Goal: Task Accomplishment & Management: Manage account settings

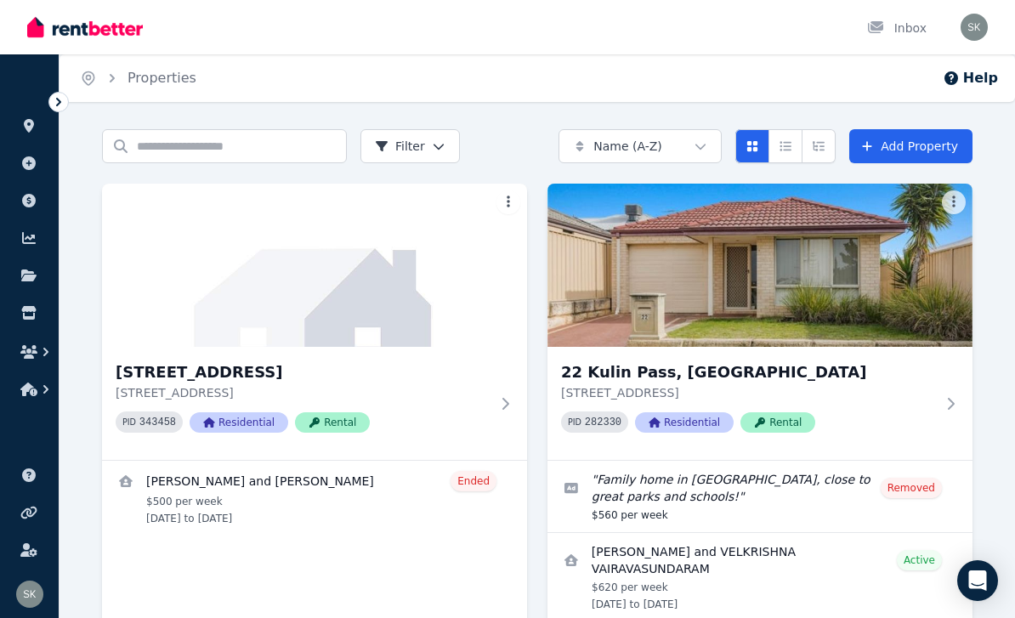
scroll to position [69, 0]
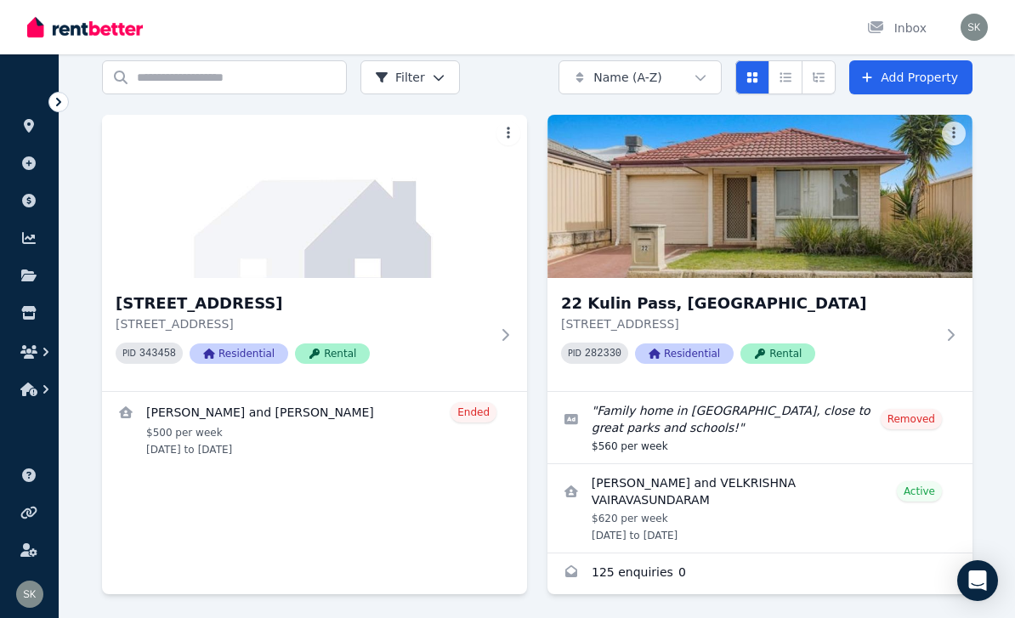
click at [933, 289] on div "22 [GEOGRAPHIC_DATA], [GEOGRAPHIC_DATA] [STREET_ADDRESS] PID 282330 Residential…" at bounding box center [760, 334] width 425 height 113
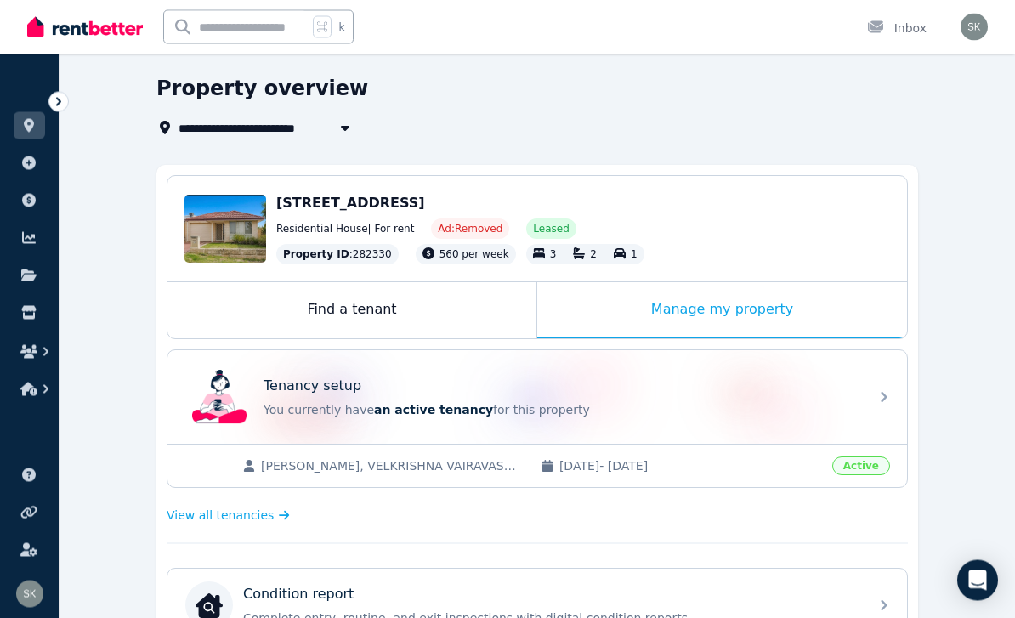
scroll to position [54, 0]
click at [867, 397] on div "Tenancy setup You currently have an active tenancy for this property" at bounding box center [538, 397] width 740 height 94
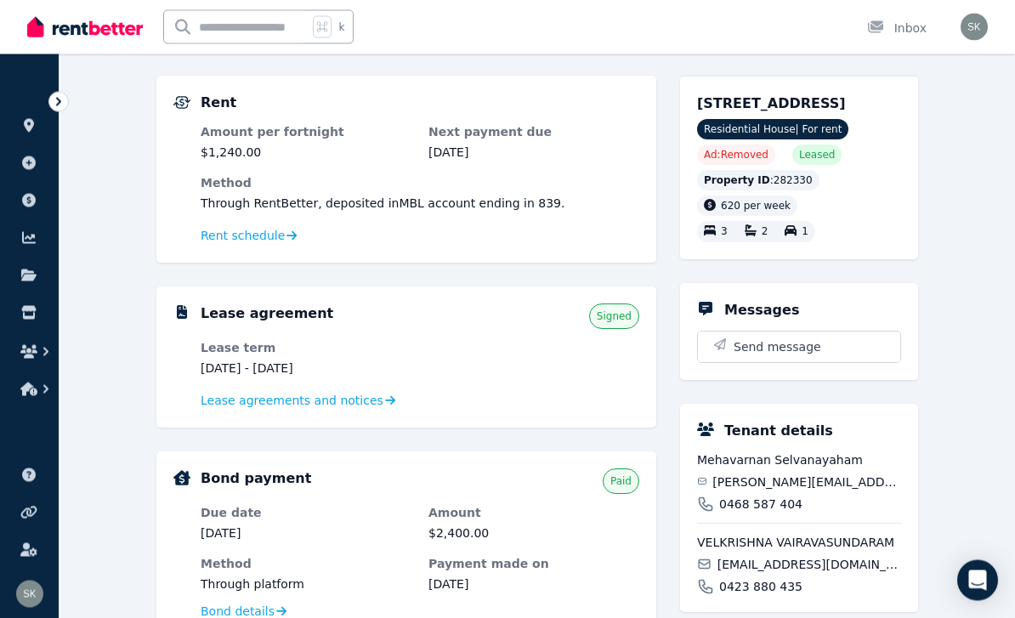
scroll to position [144, 0]
click at [344, 407] on span "Lease agreements and notices" at bounding box center [292, 400] width 183 height 17
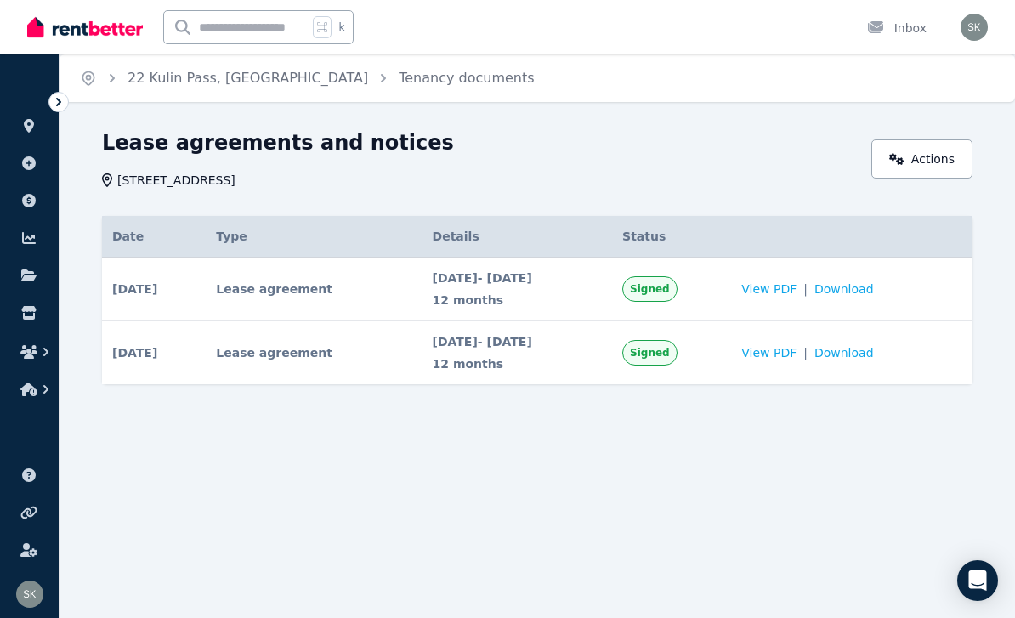
click at [874, 293] on span "Download" at bounding box center [845, 289] width 60 height 17
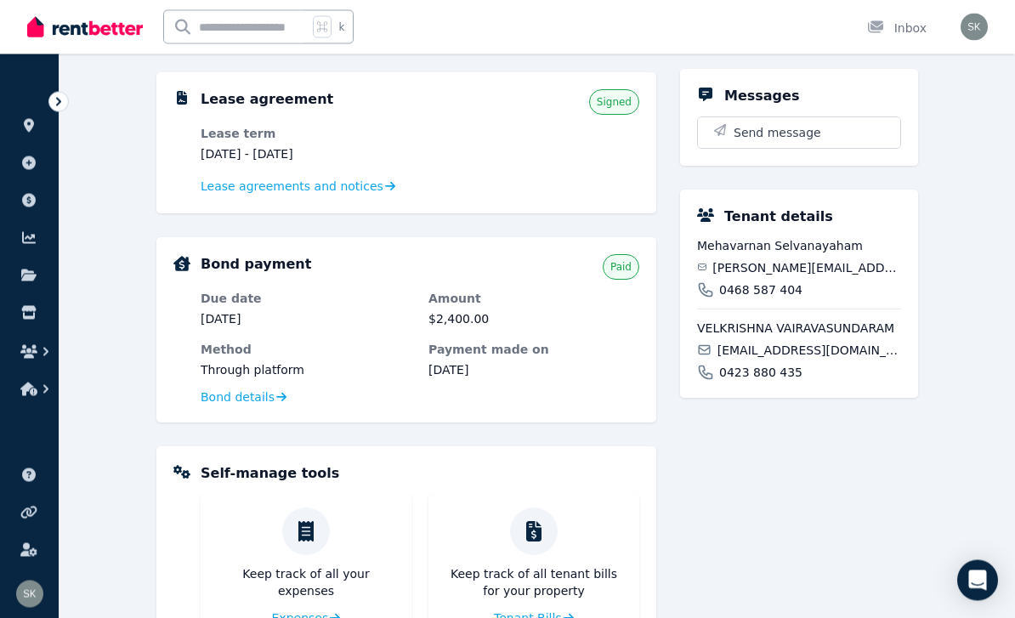
scroll to position [358, 0]
click at [917, 501] on div "[GEOGRAPHIC_DATA], [GEOGRAPHIC_DATA] [STREET_ADDRESS] Residential House | For r…" at bounding box center [799, 349] width 238 height 976
click at [240, 389] on span "Bond details" at bounding box center [238, 396] width 74 height 17
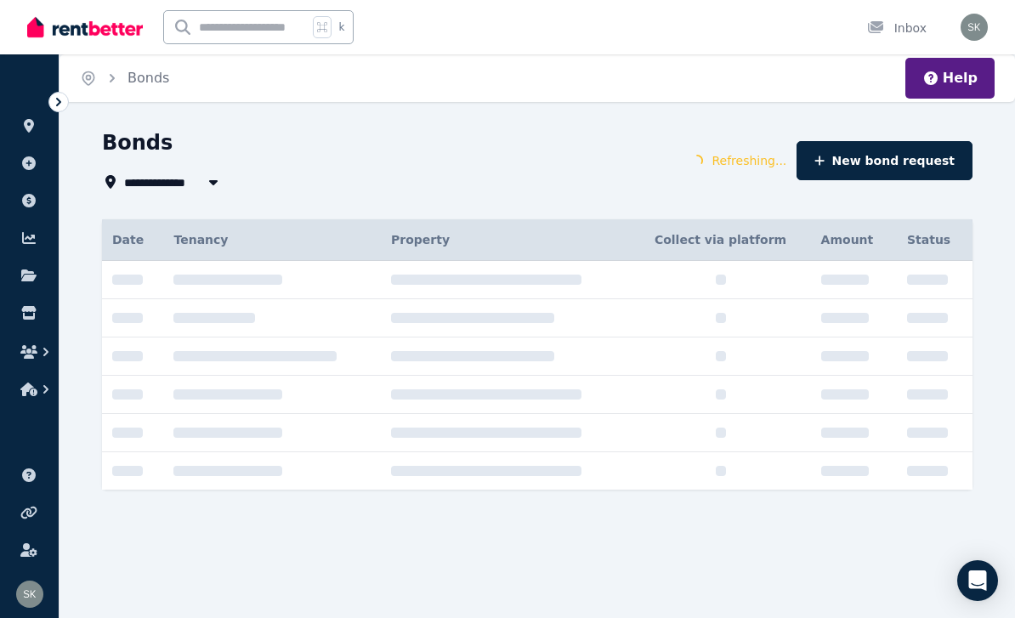
type input "**********"
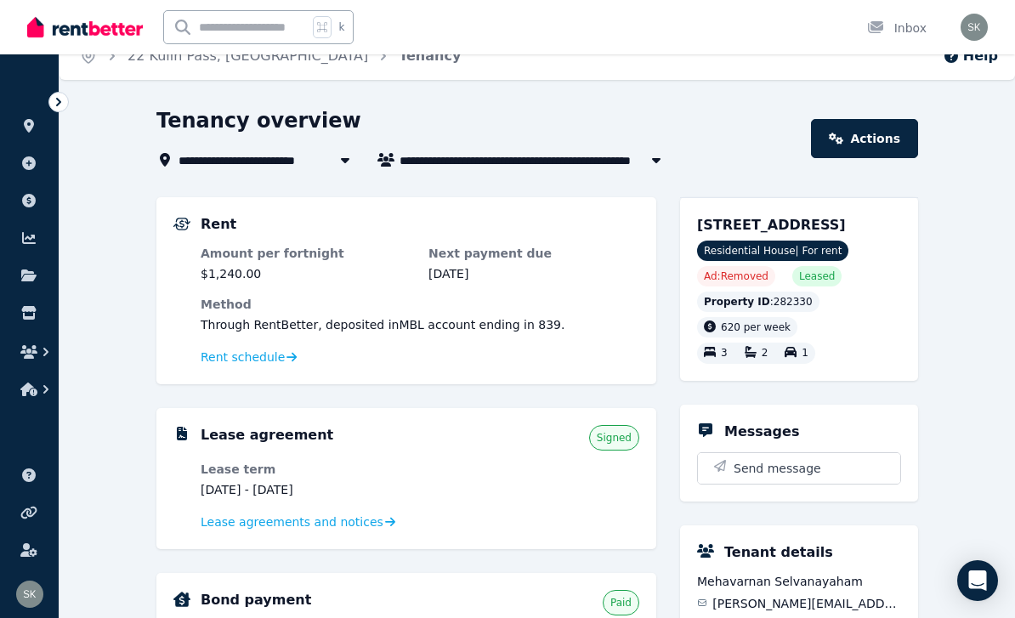
scroll to position [21, 0]
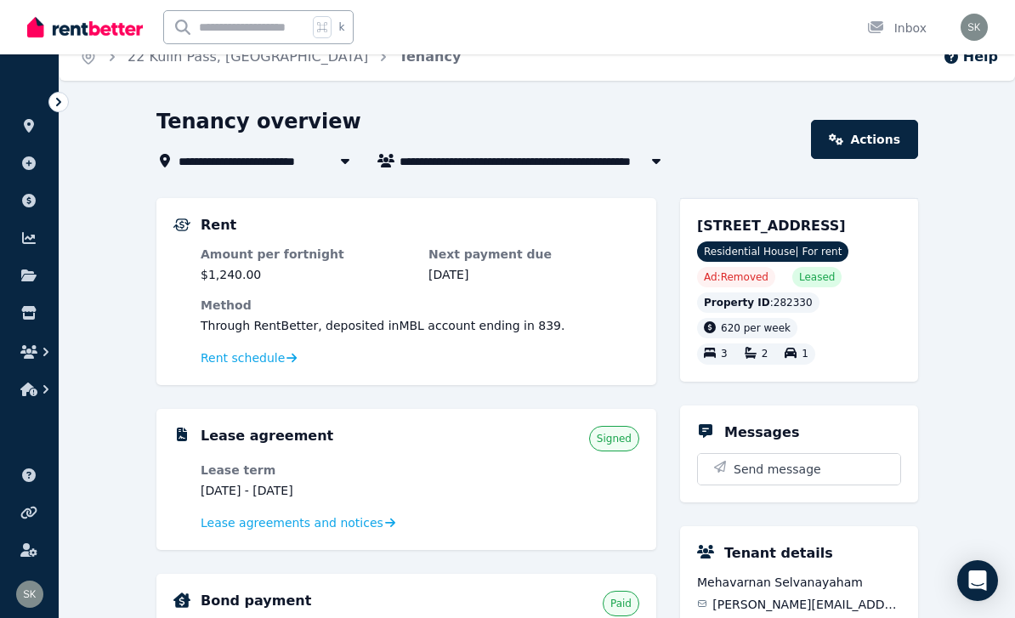
click at [877, 142] on link "Actions" at bounding box center [864, 139] width 107 height 39
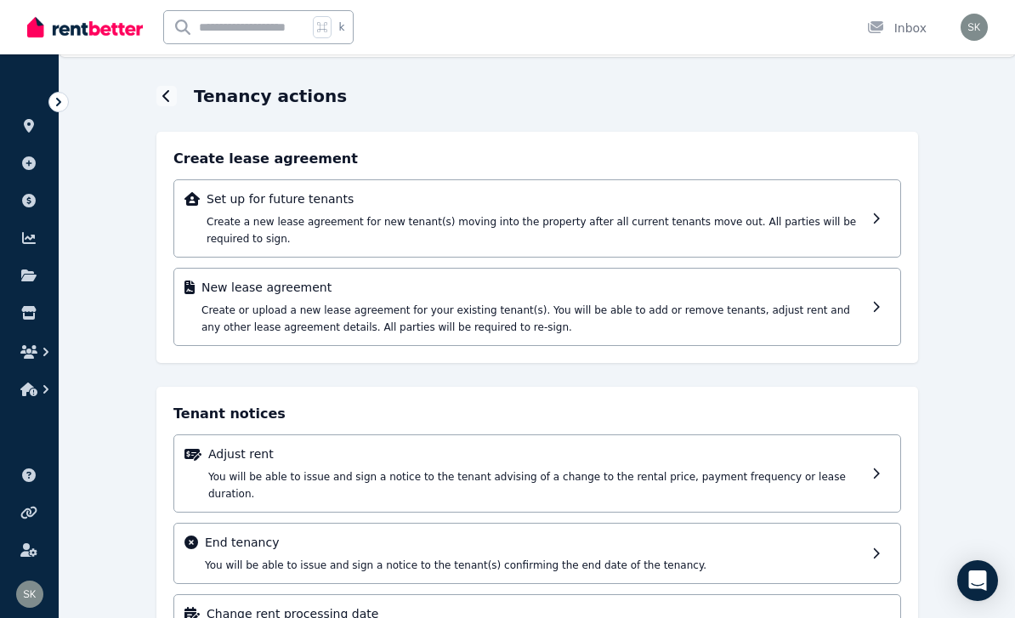
scroll to position [59, 0]
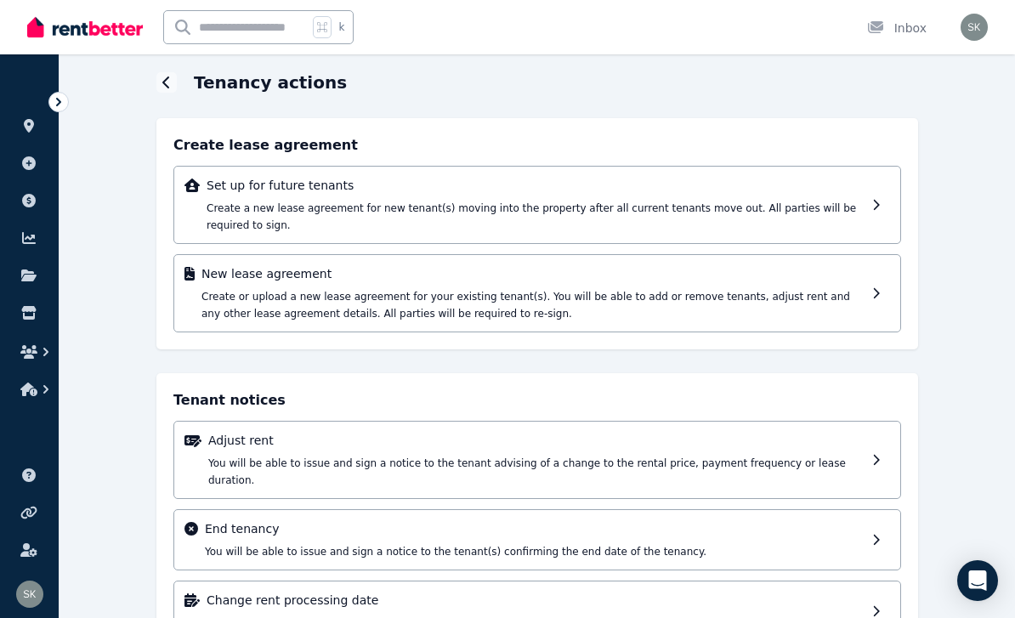
click at [169, 79] on icon at bounding box center [166, 83] width 9 height 14
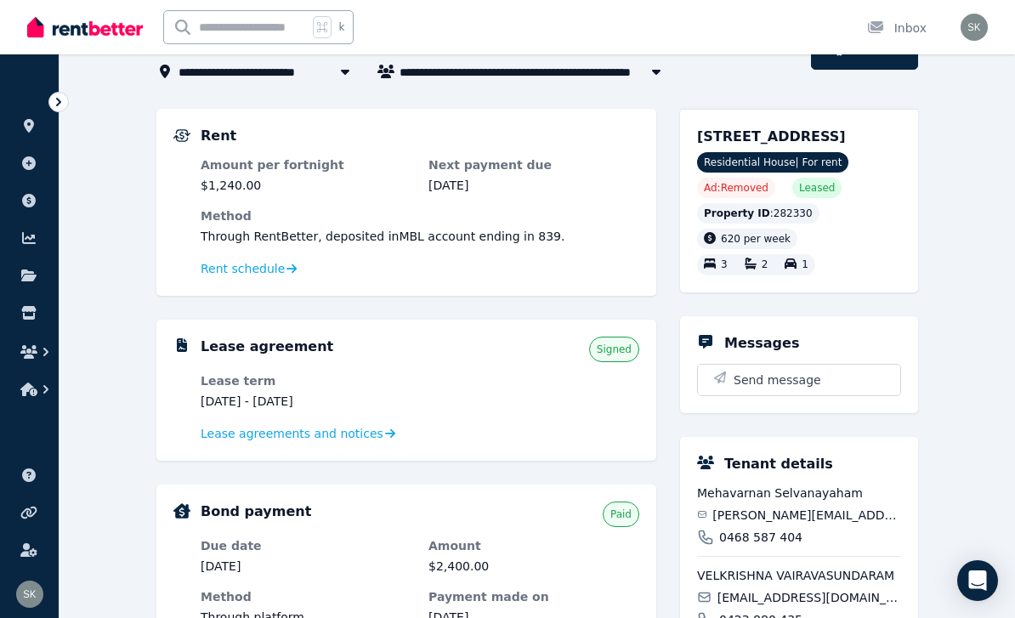
scroll to position [110, 0]
click at [338, 440] on span "Lease agreements and notices" at bounding box center [292, 434] width 183 height 17
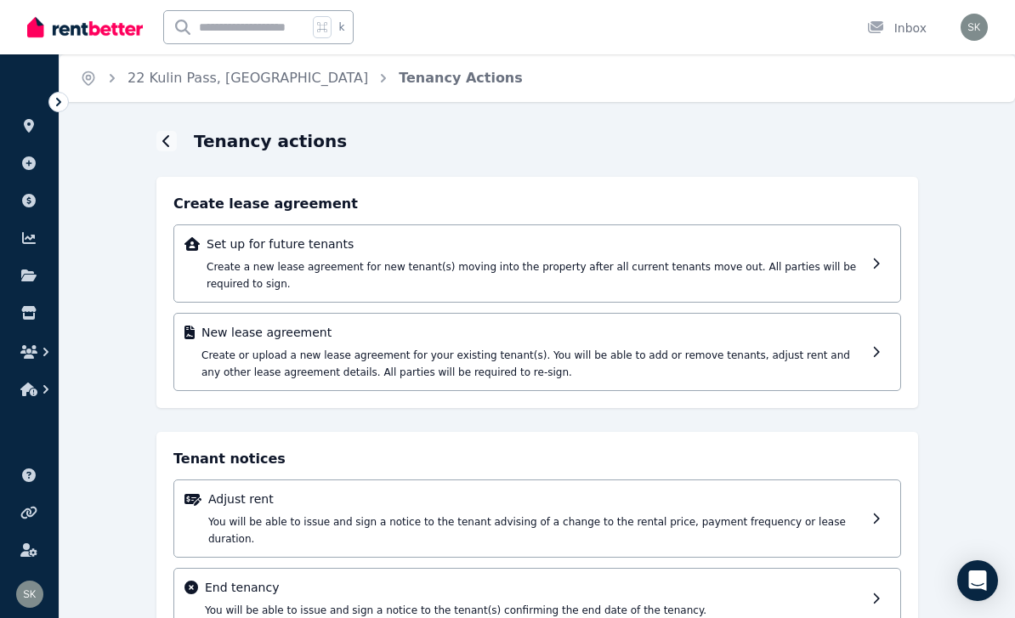
click at [246, 82] on link "22 Kulin Pass, [GEOGRAPHIC_DATA]" at bounding box center [248, 78] width 241 height 16
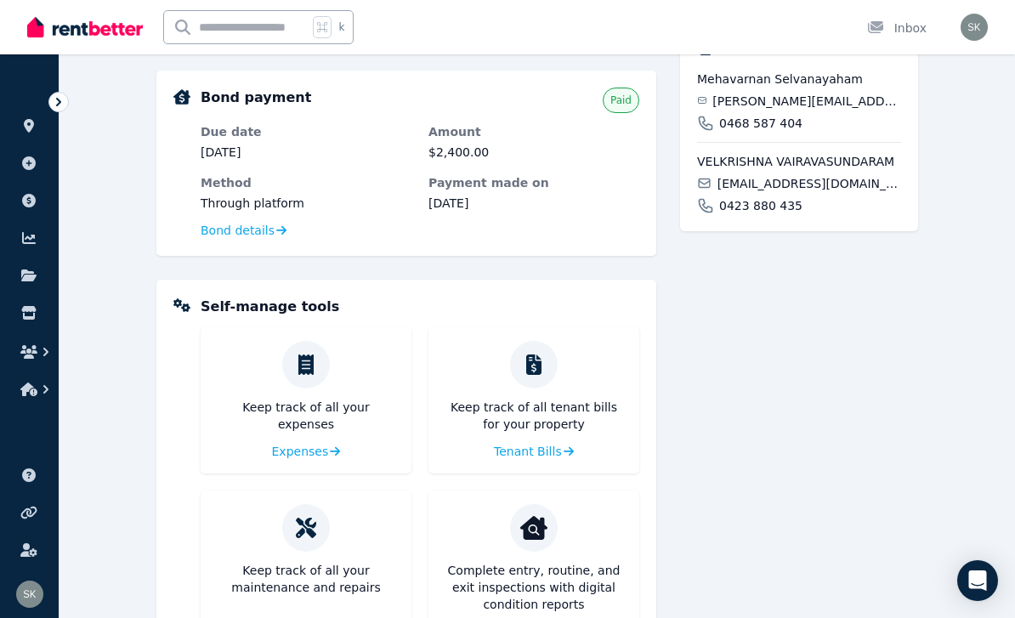
scroll to position [554, 0]
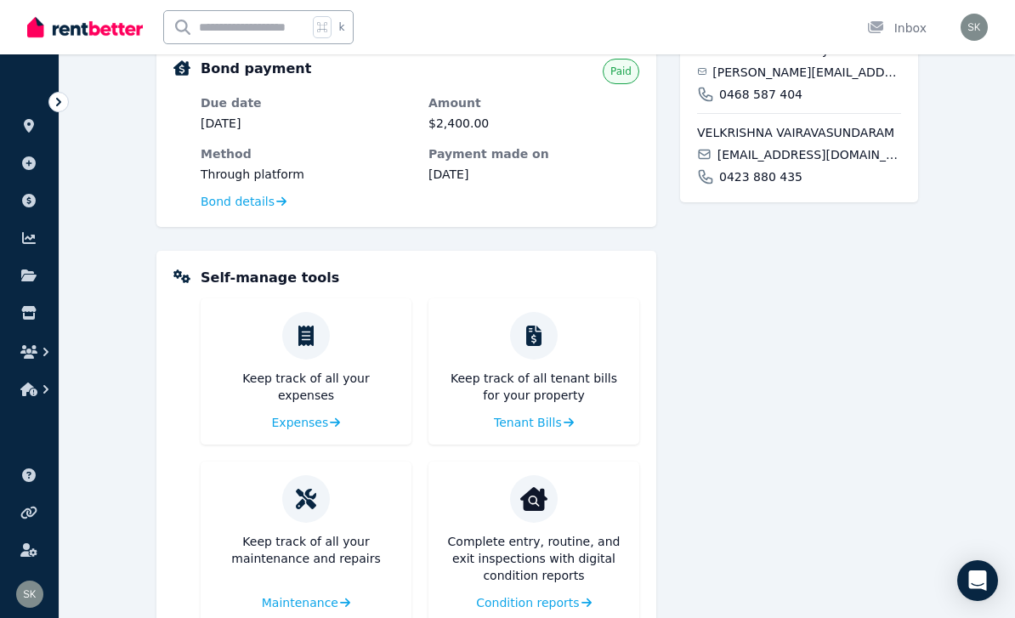
click at [559, 600] on span "Condition reports" at bounding box center [527, 602] width 103 height 17
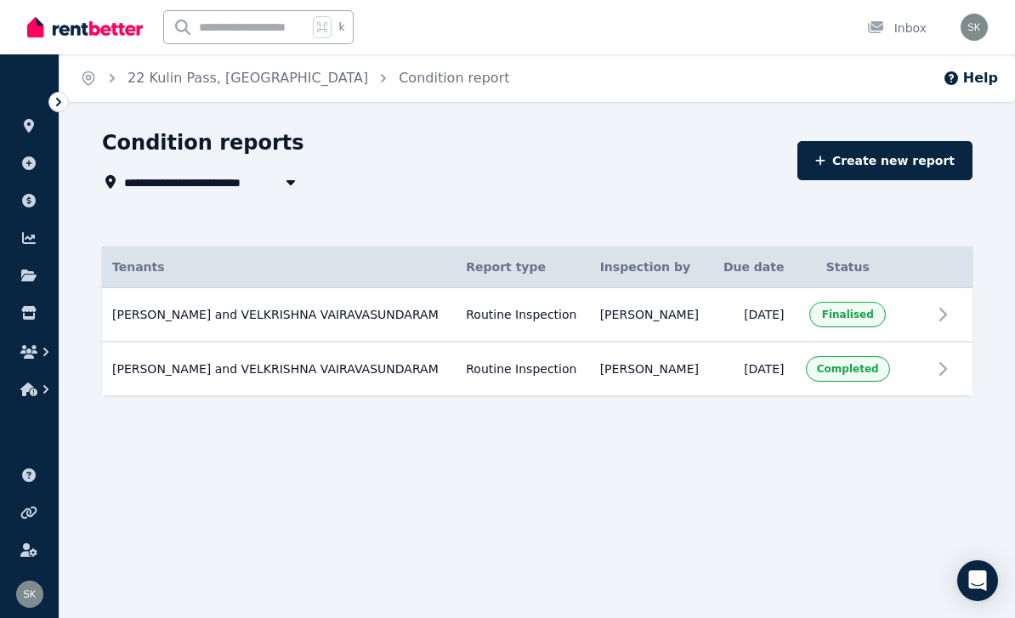
click at [254, 27] on input "text" at bounding box center [236, 27] width 144 height 32
type input "**********"
click at [894, 21] on div at bounding box center [880, 28] width 27 height 17
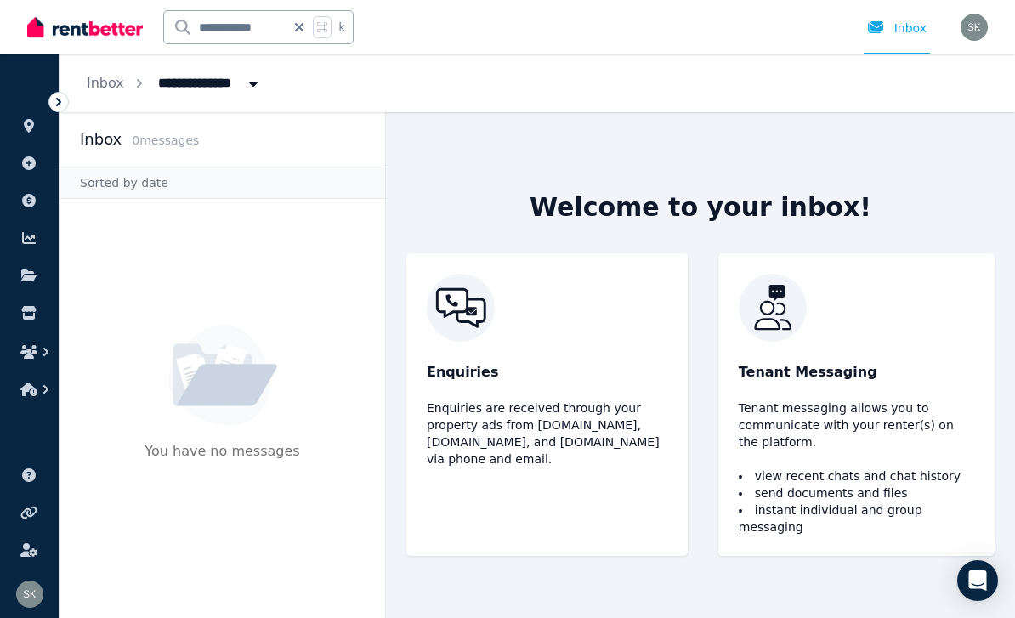
scroll to position [54, 0]
click at [616, 468] on div "Enquiries Enquiries are received through your property ads from [DOMAIN_NAME], …" at bounding box center [546, 404] width 281 height 303
click at [589, 400] on p "Enquiries are received through your property ads from [DOMAIN_NAME], [DOMAIN_NA…" at bounding box center [547, 434] width 241 height 68
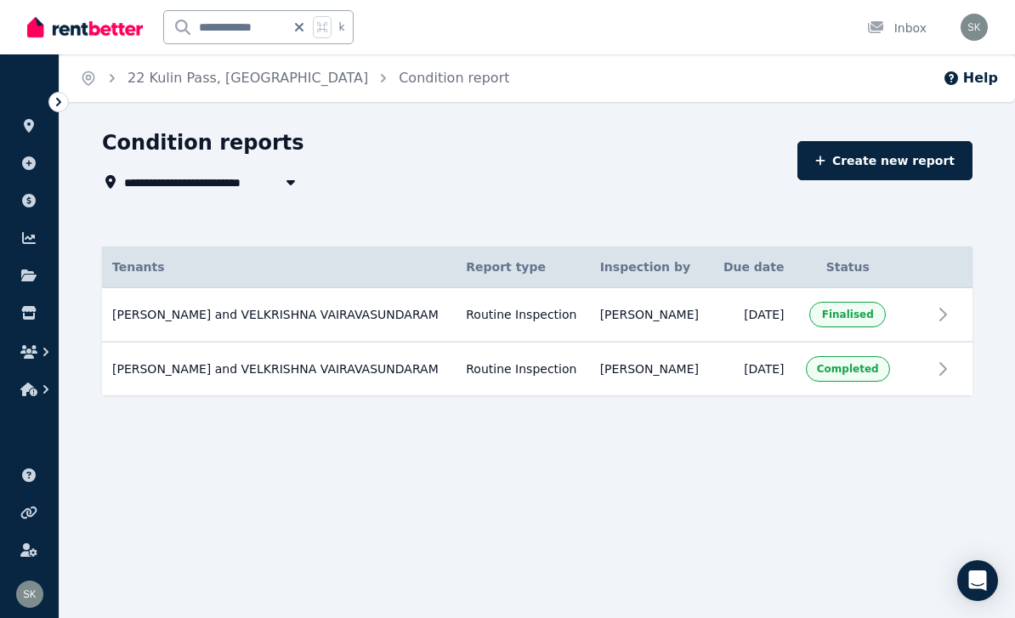
click at [304, 26] on icon at bounding box center [299, 27] width 17 height 14
click at [275, 31] on input "text" at bounding box center [236, 27] width 144 height 32
type input "**********"
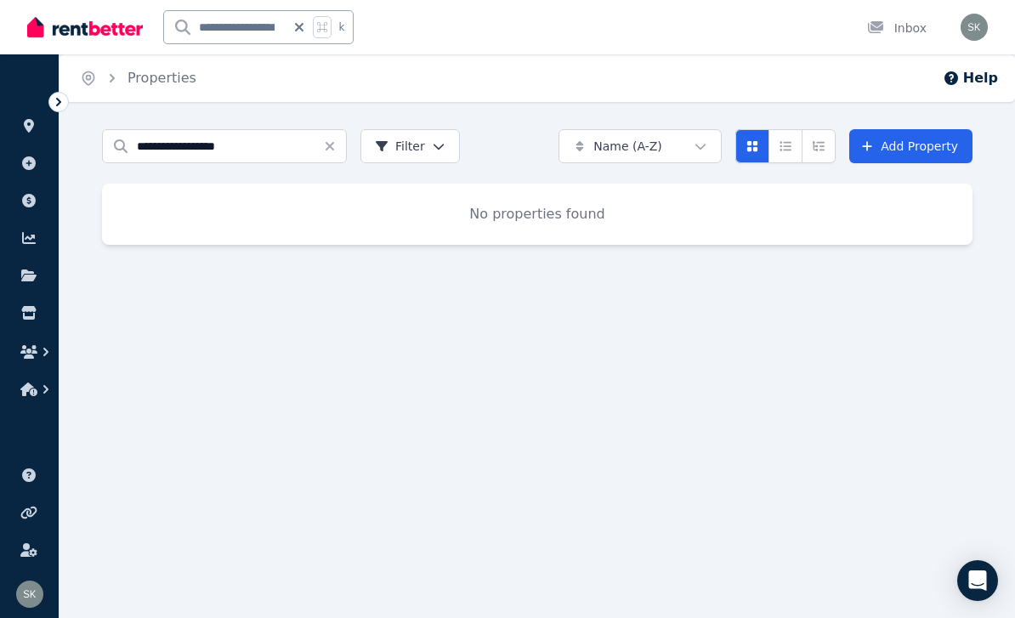
click at [66, 39] on img at bounding box center [85, 27] width 116 height 26
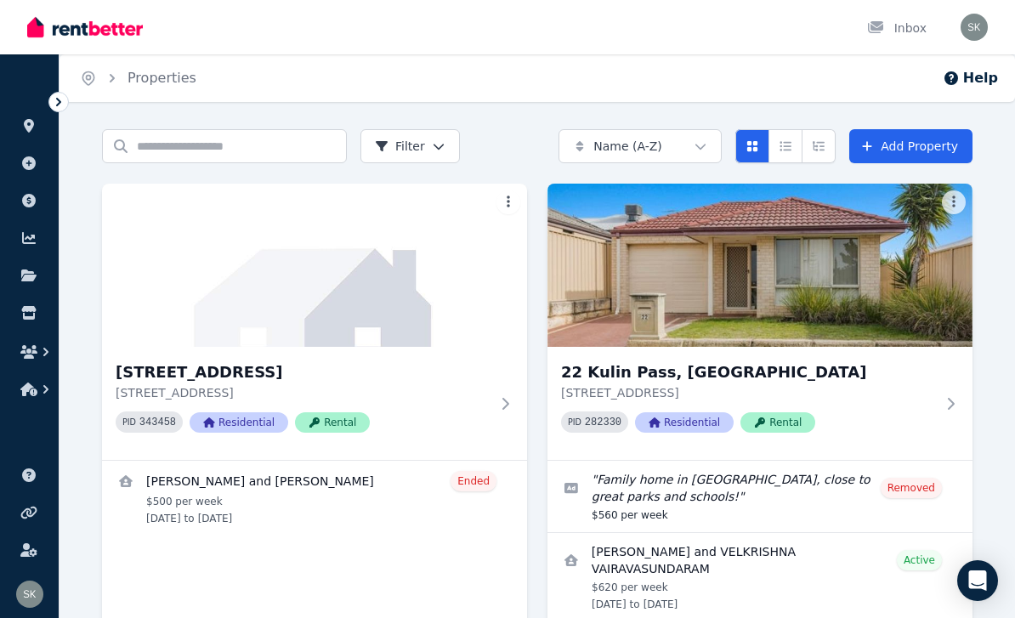
scroll to position [69, 0]
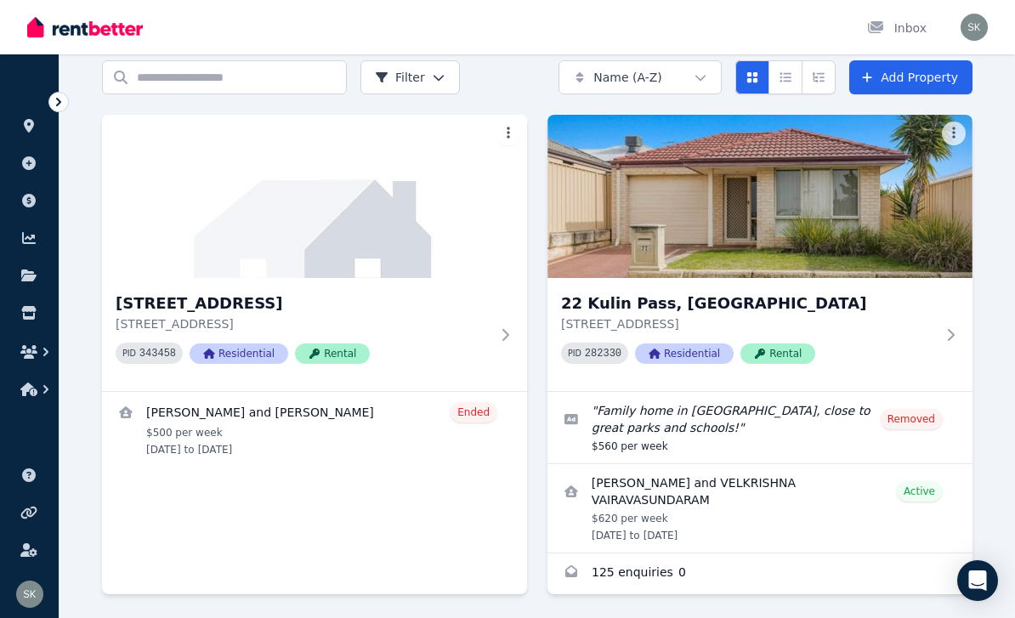
click at [639, 575] on link "Enquiries for 22 Kulin Pass, Canning Vale" at bounding box center [760, 574] width 425 height 41
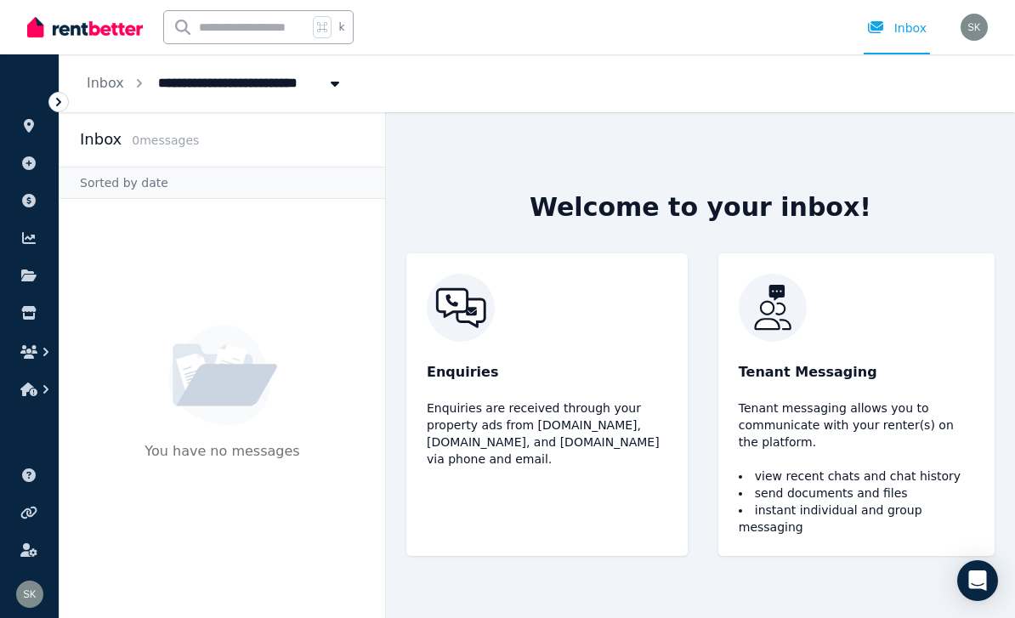
click at [113, 31] on img at bounding box center [85, 27] width 116 height 26
